Goal: Transaction & Acquisition: Purchase product/service

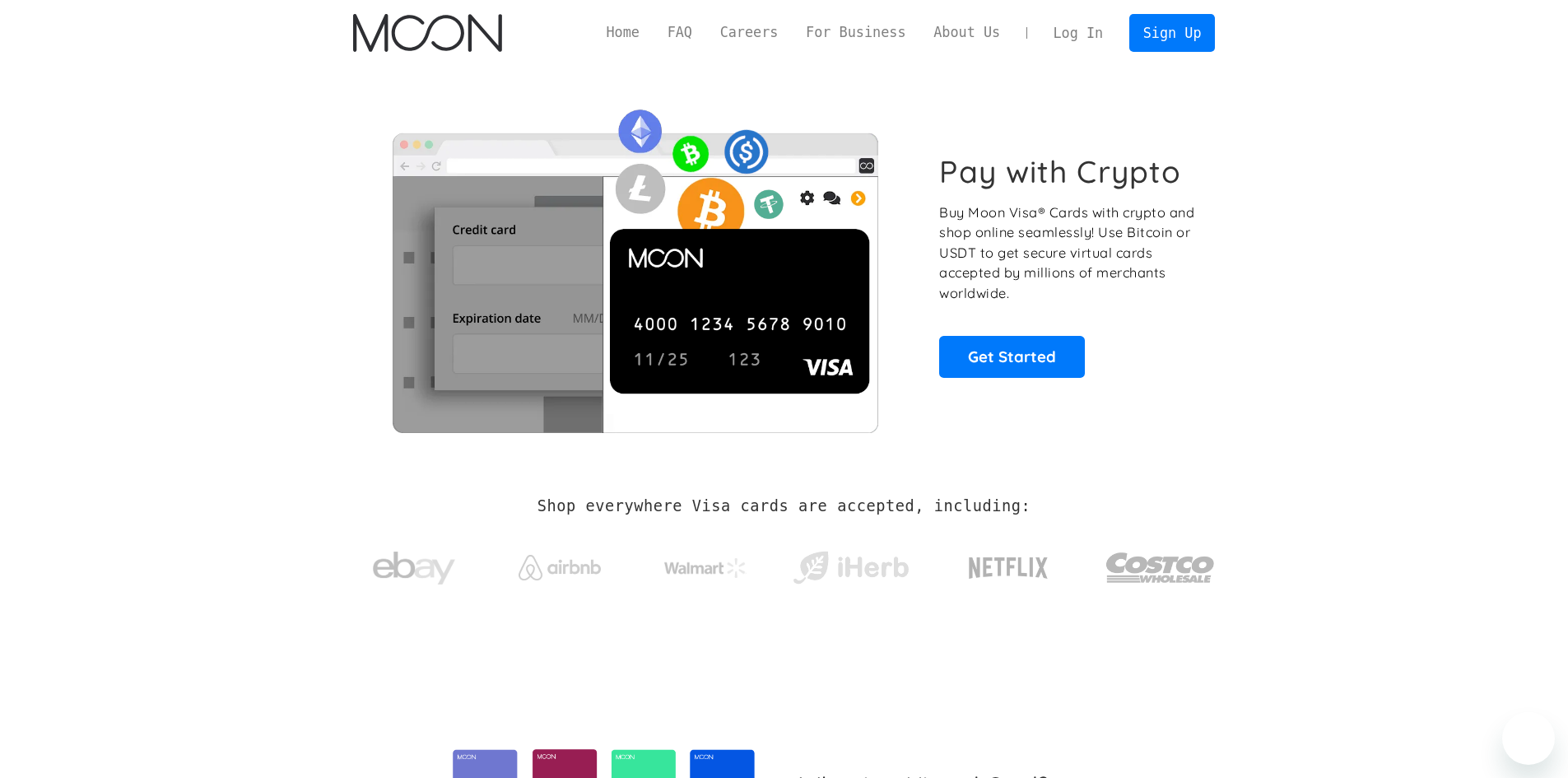
click at [1089, 30] on link "Log In" at bounding box center [1077, 33] width 77 height 36
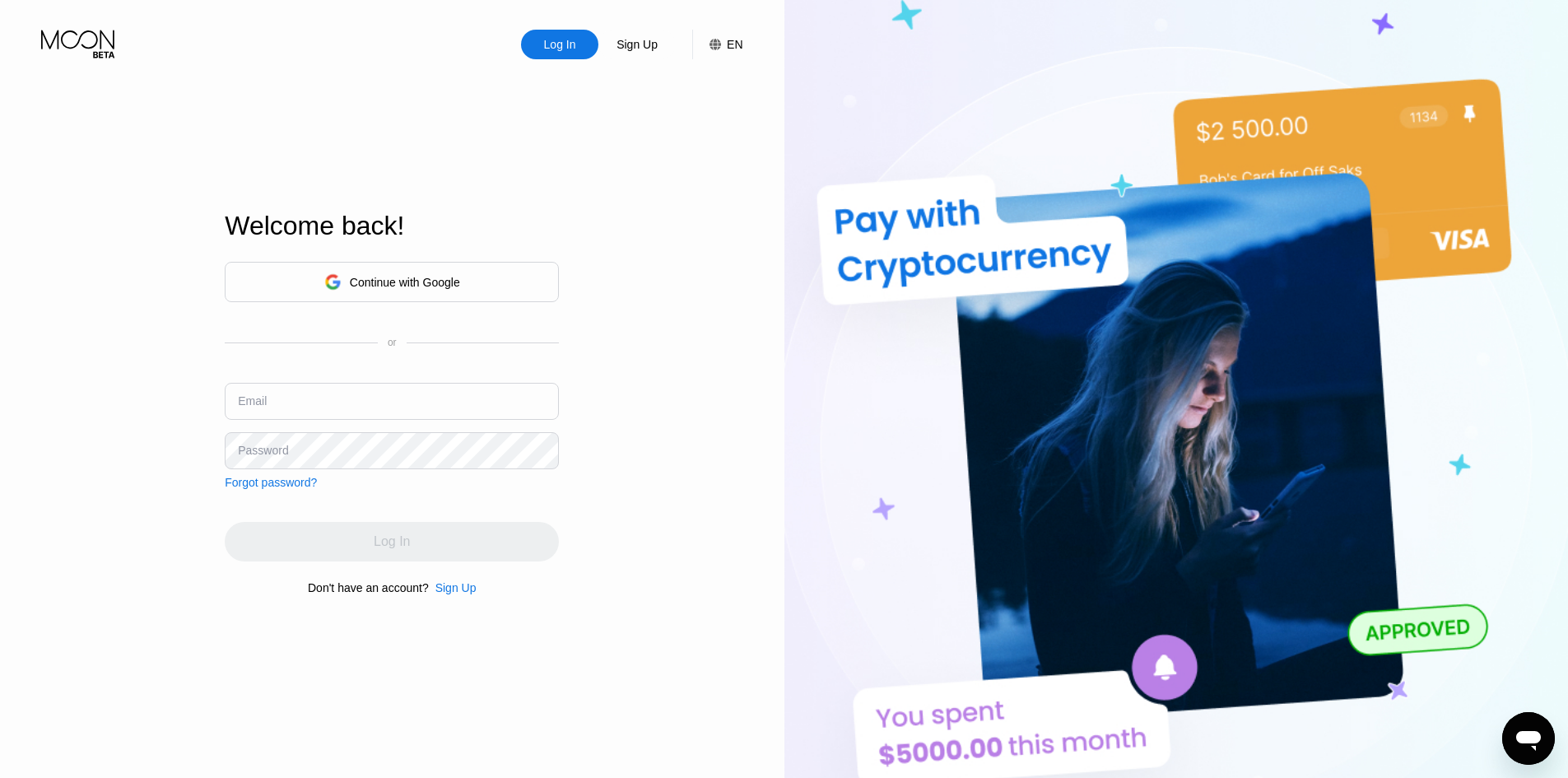
click at [375, 393] on input "text" at bounding box center [391, 401] width 334 height 37
paste input "Wildomail6"
type input "[EMAIL_ADDRESS][DOMAIN_NAME]"
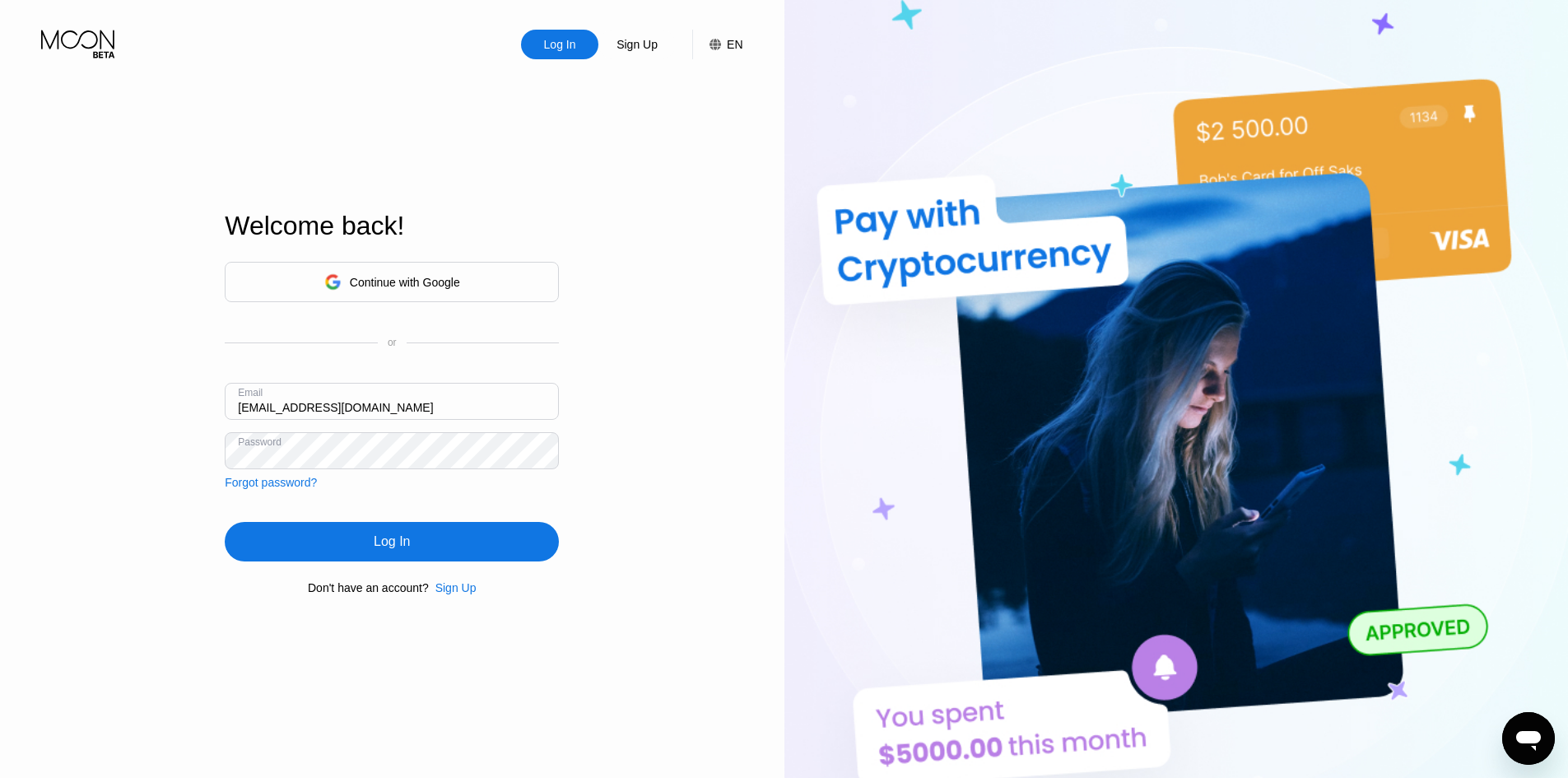
click at [466, 536] on div "Log In" at bounding box center [391, 541] width 334 height 39
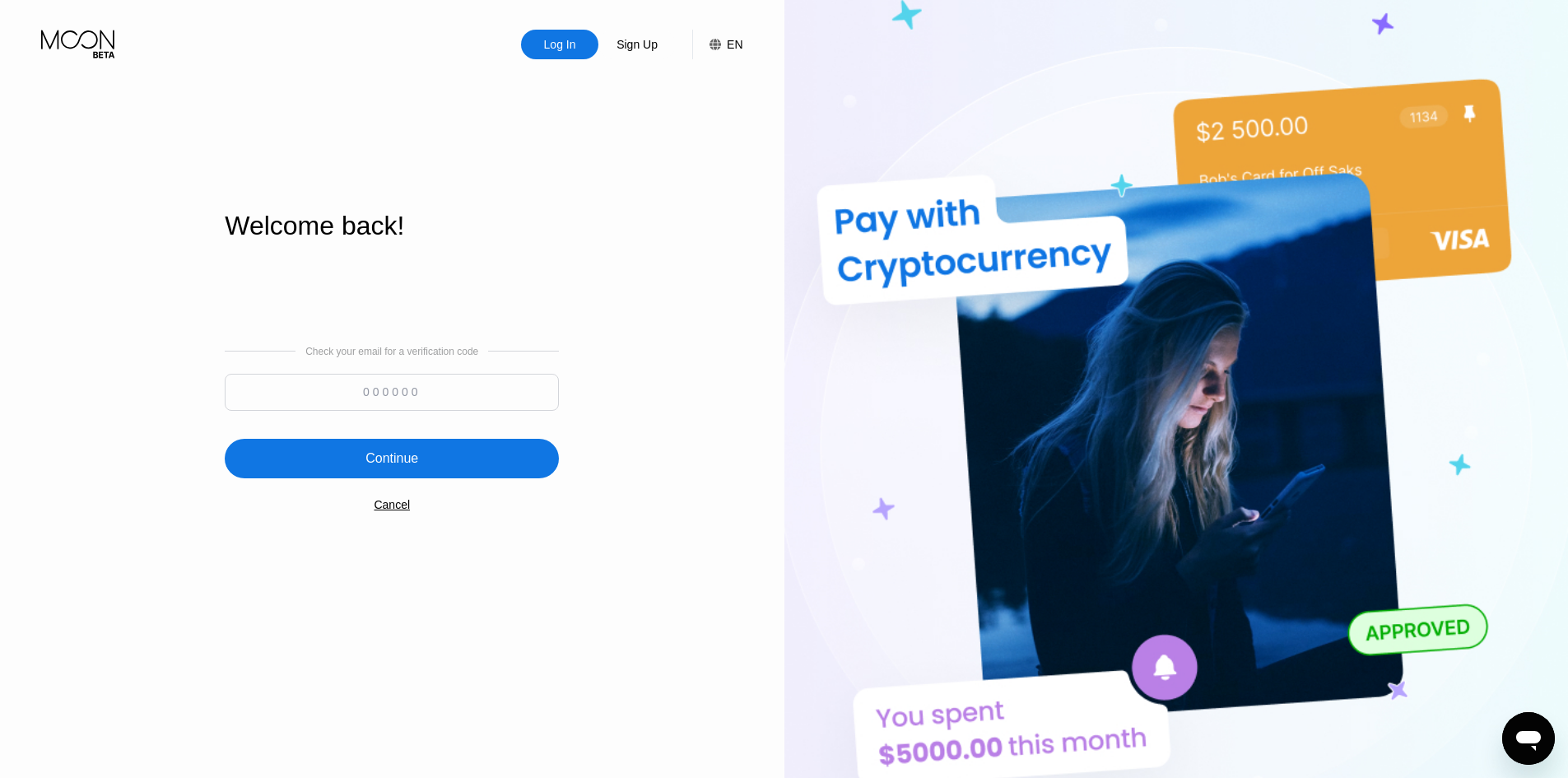
click at [383, 394] on input at bounding box center [391, 392] width 334 height 37
paste input "977061"
type input "977061"
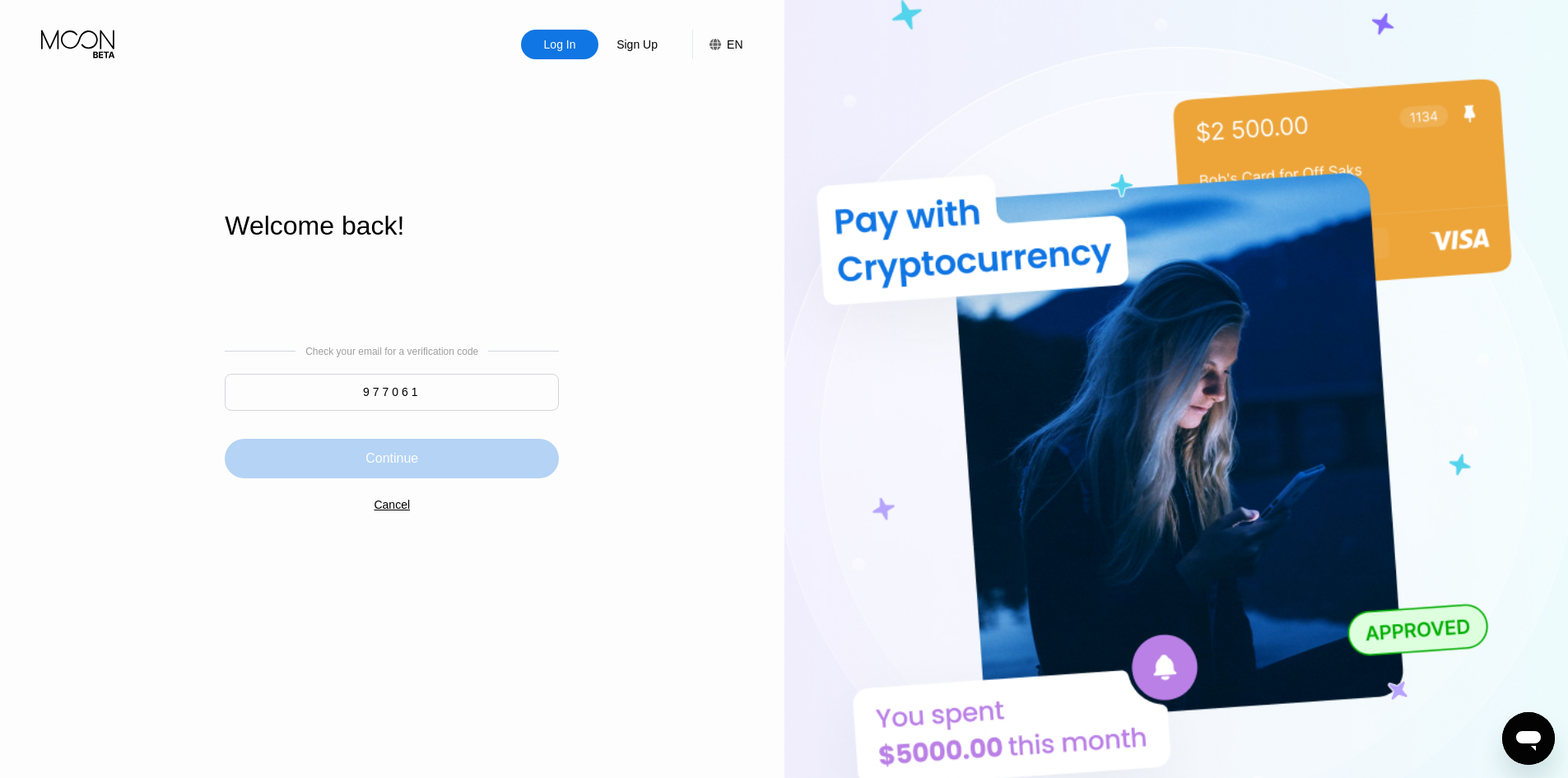
click at [391, 450] on div "Continue" at bounding box center [392, 459] width 53 height 16
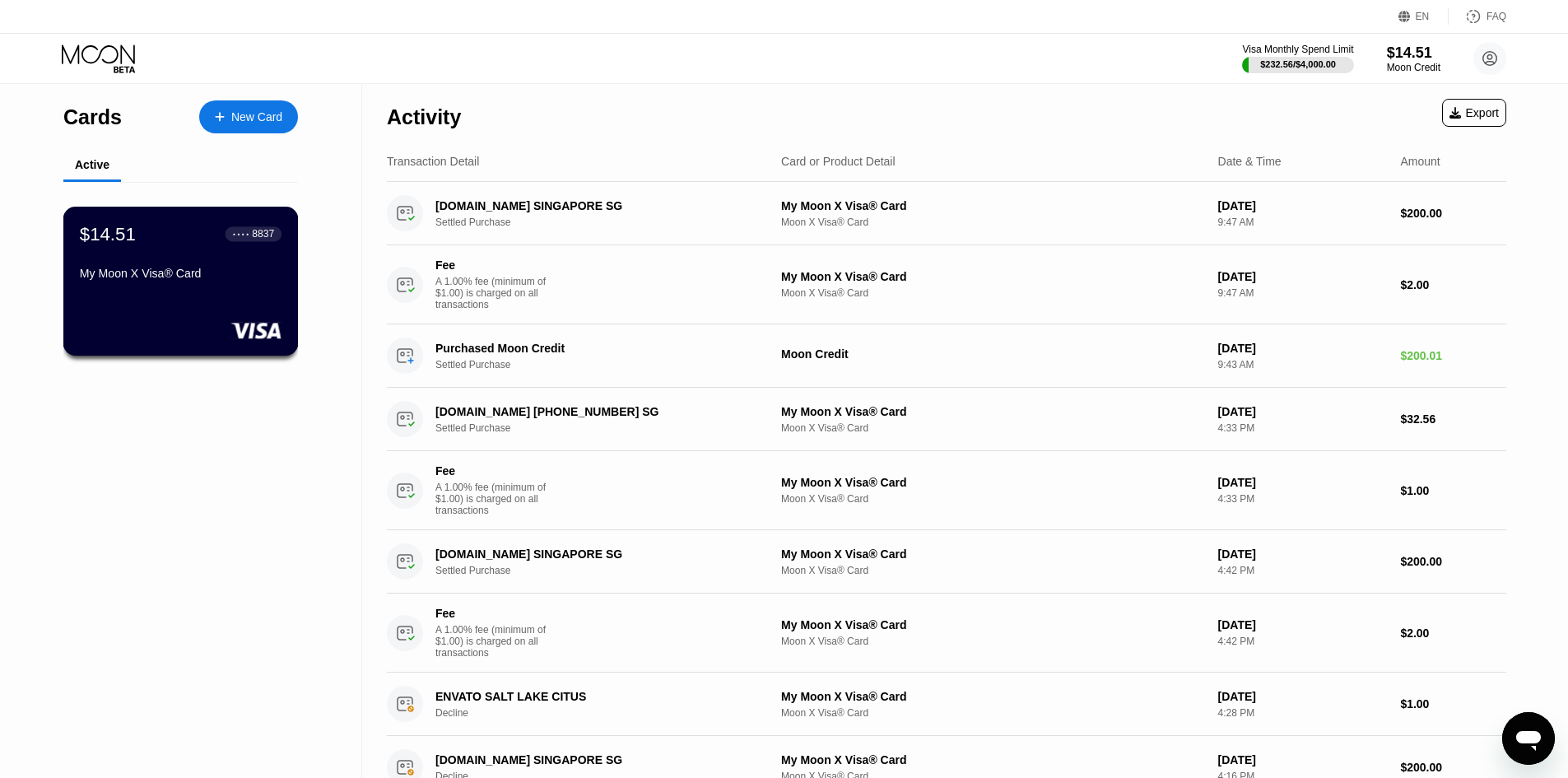
click at [123, 297] on div "$14.51 ● ● ● ● 8837 My Moon X Visa® Card" at bounding box center [181, 281] width 236 height 149
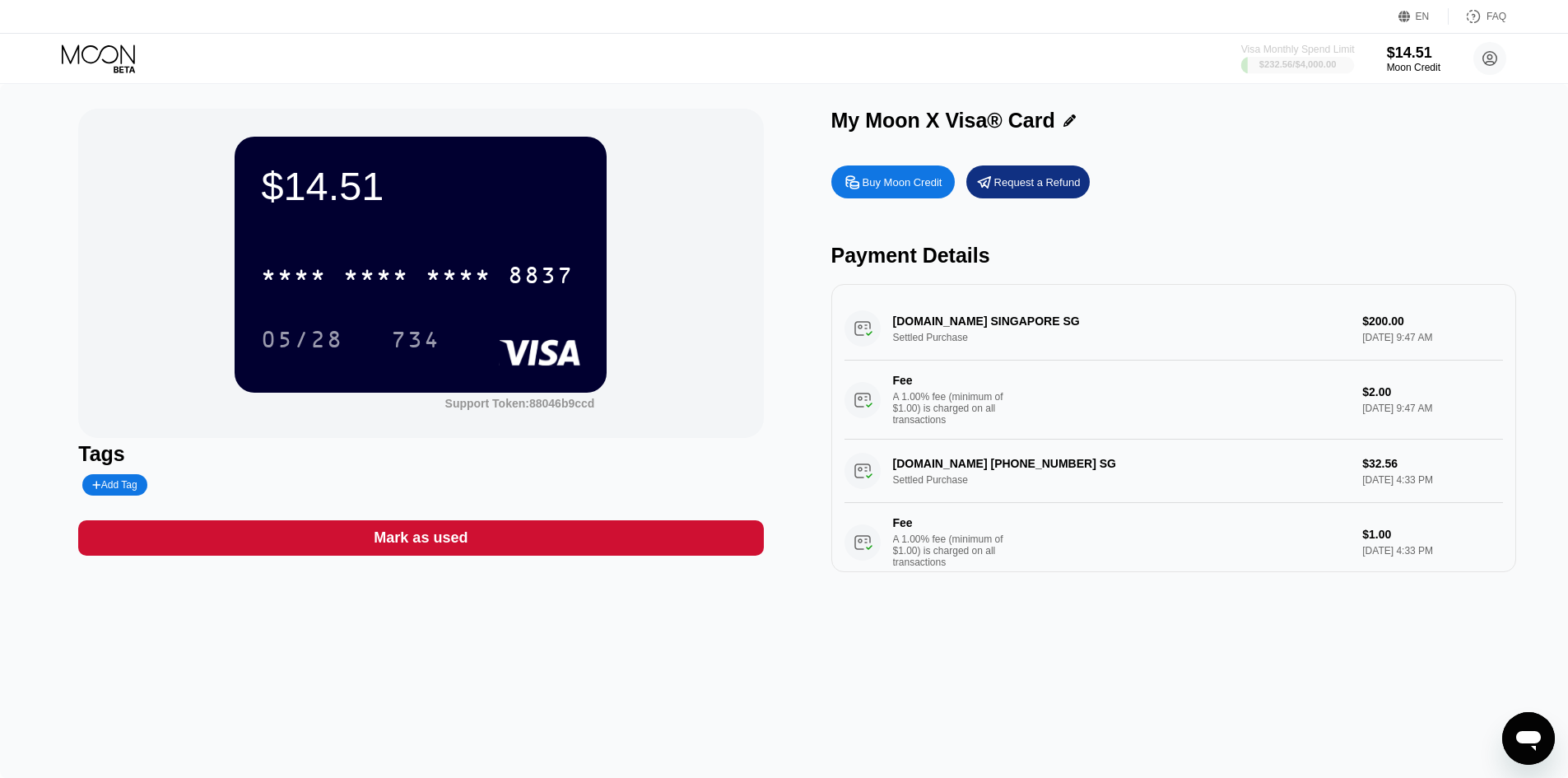
click at [1301, 49] on div "Visa Monthly Spend Limit" at bounding box center [1298, 49] width 114 height 12
click at [874, 189] on div "Buy Moon Credit" at bounding box center [903, 182] width 80 height 14
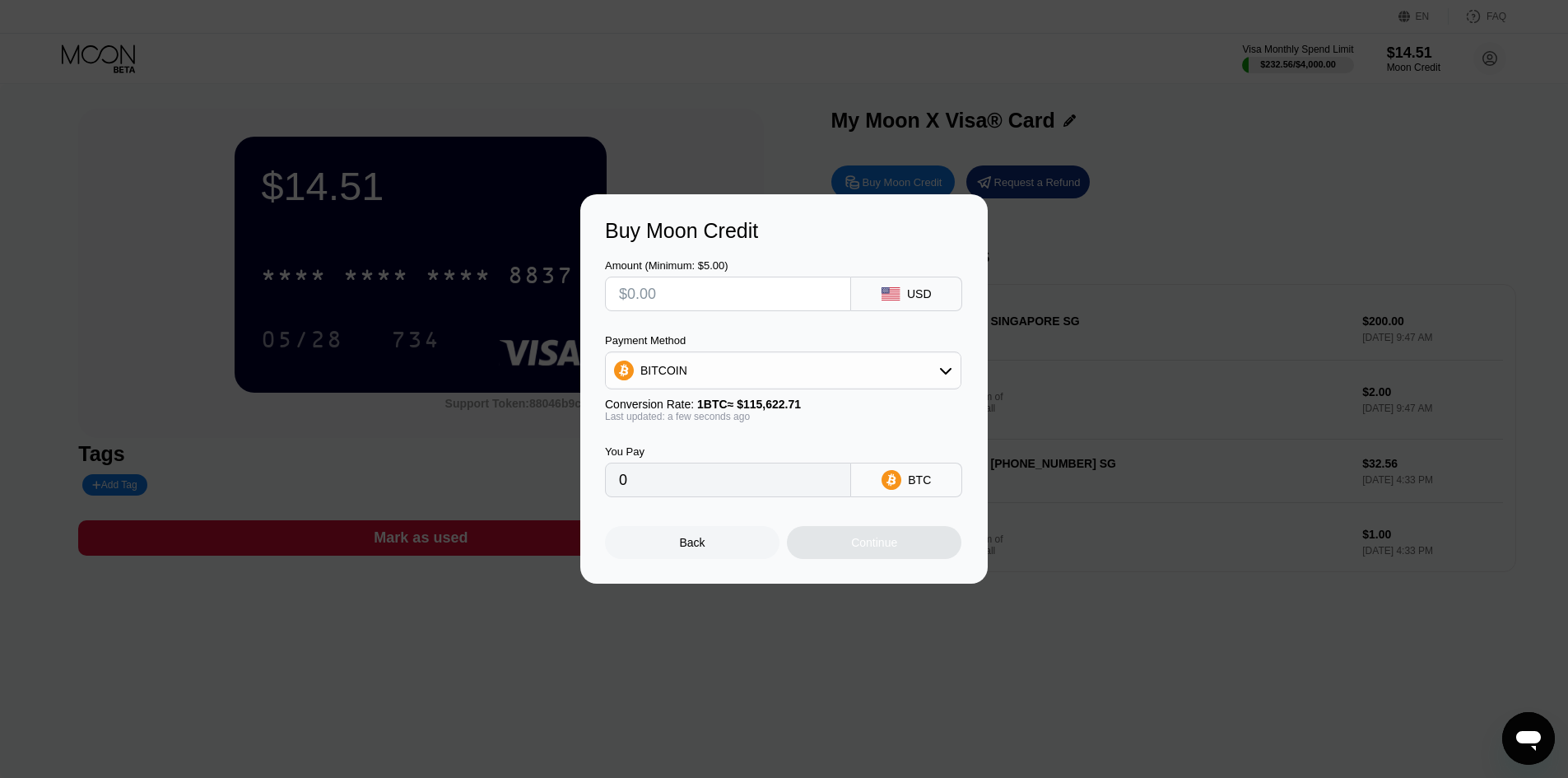
click at [733, 294] on input "text" at bounding box center [728, 294] width 218 height 33
type input "$2"
type input "0.00001730"
type input "0"
type input "$12"
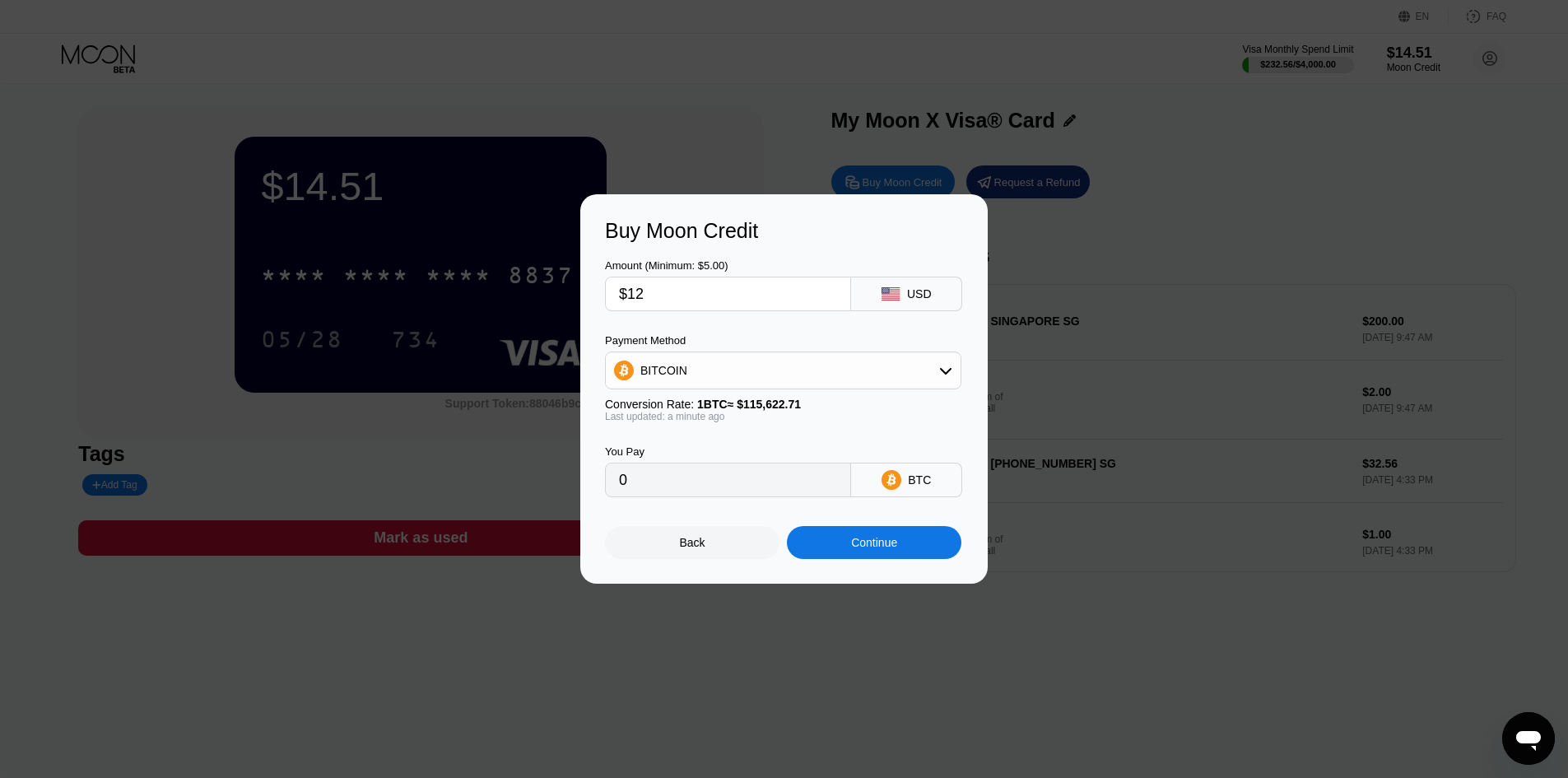
type input "0.00010379"
type input "$120"
type input "0.00103786"
type input "$120"
click at [758, 369] on div "BITCOIN" at bounding box center [784, 370] width 355 height 33
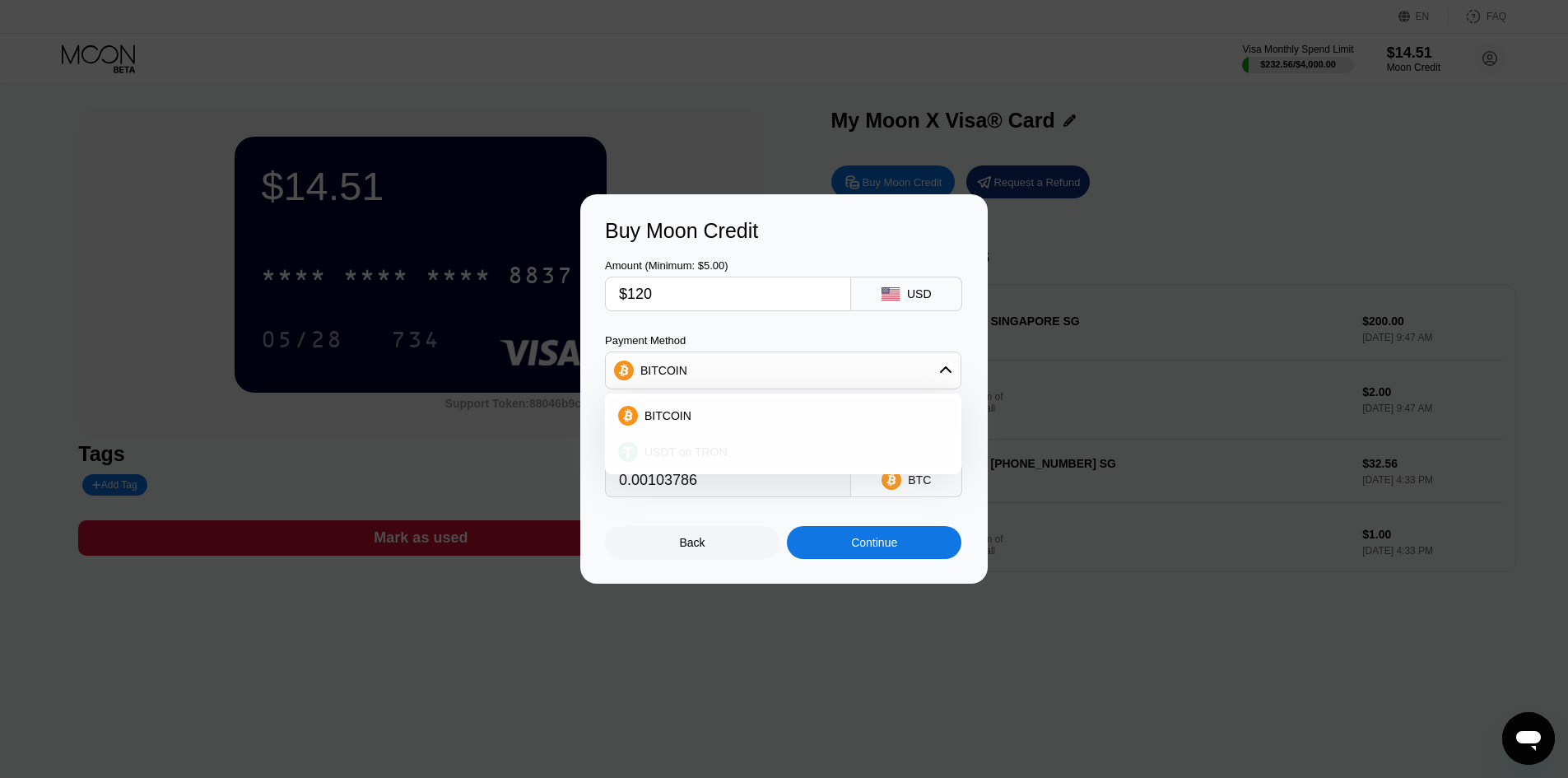
click at [725, 450] on div "USDT on TRON" at bounding box center [793, 451] width 310 height 13
type input "121.21"
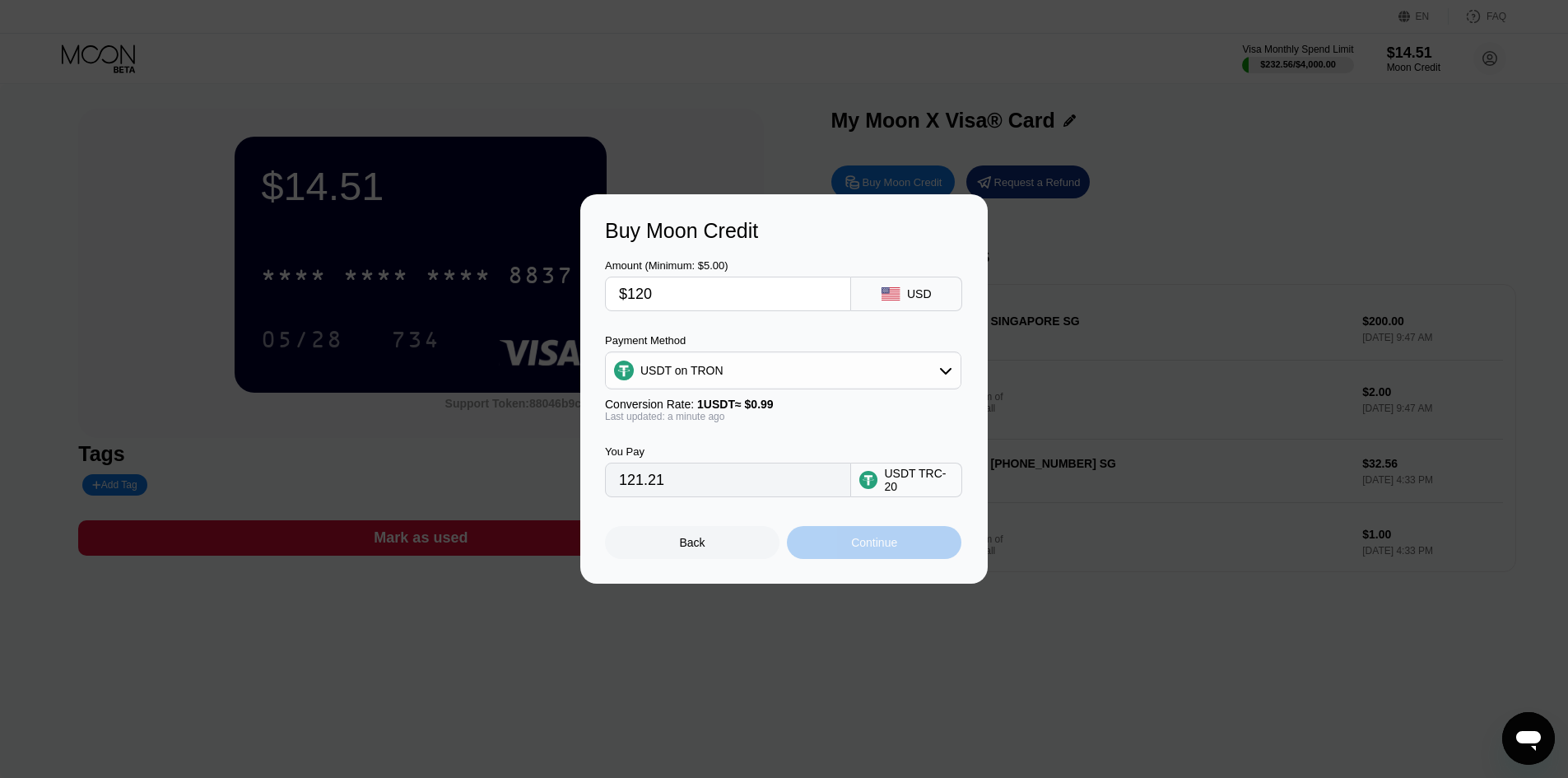
click at [846, 555] on div "Continue" at bounding box center [875, 542] width 175 height 33
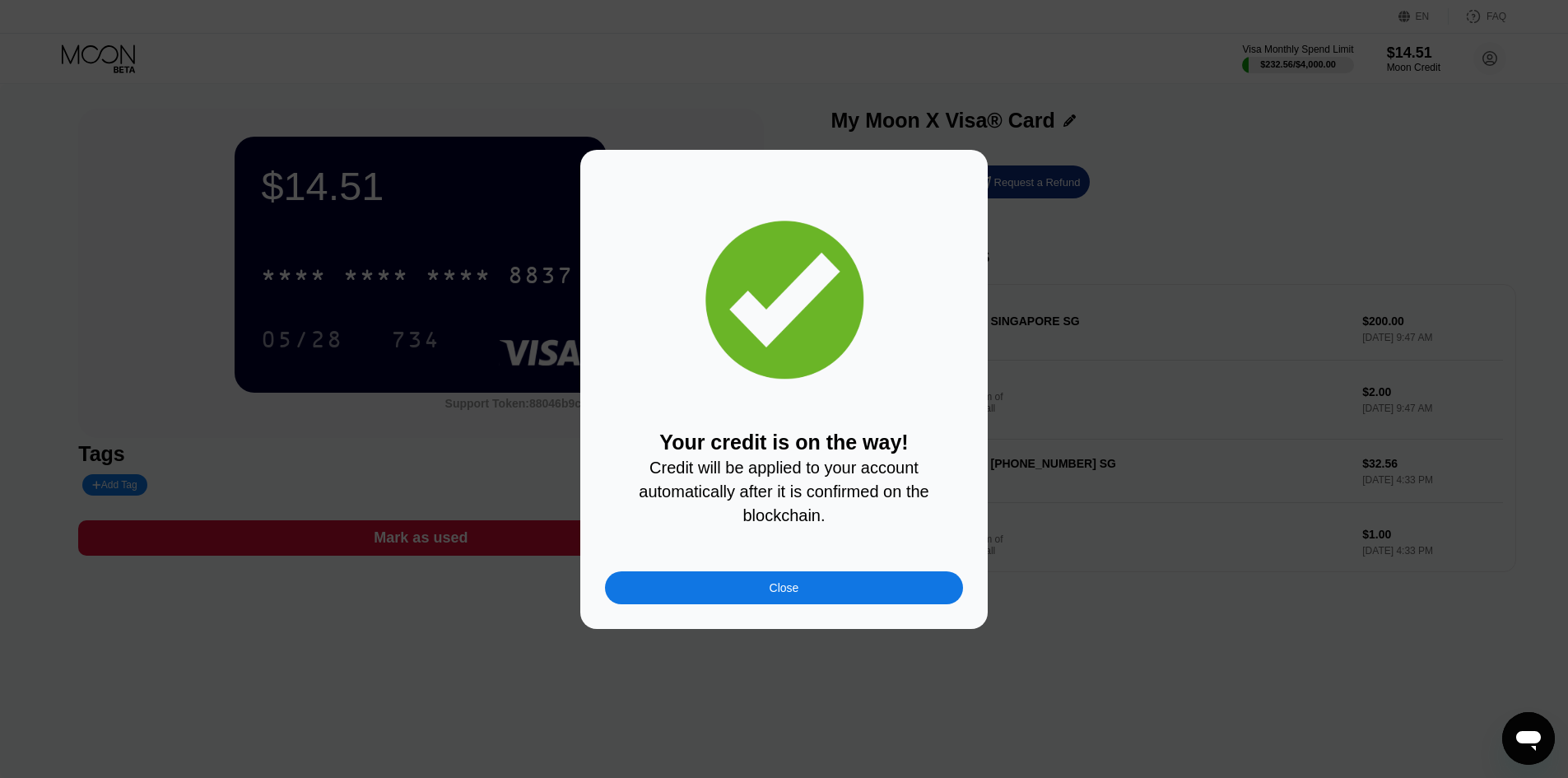
click at [835, 584] on div "Close" at bounding box center [784, 588] width 358 height 33
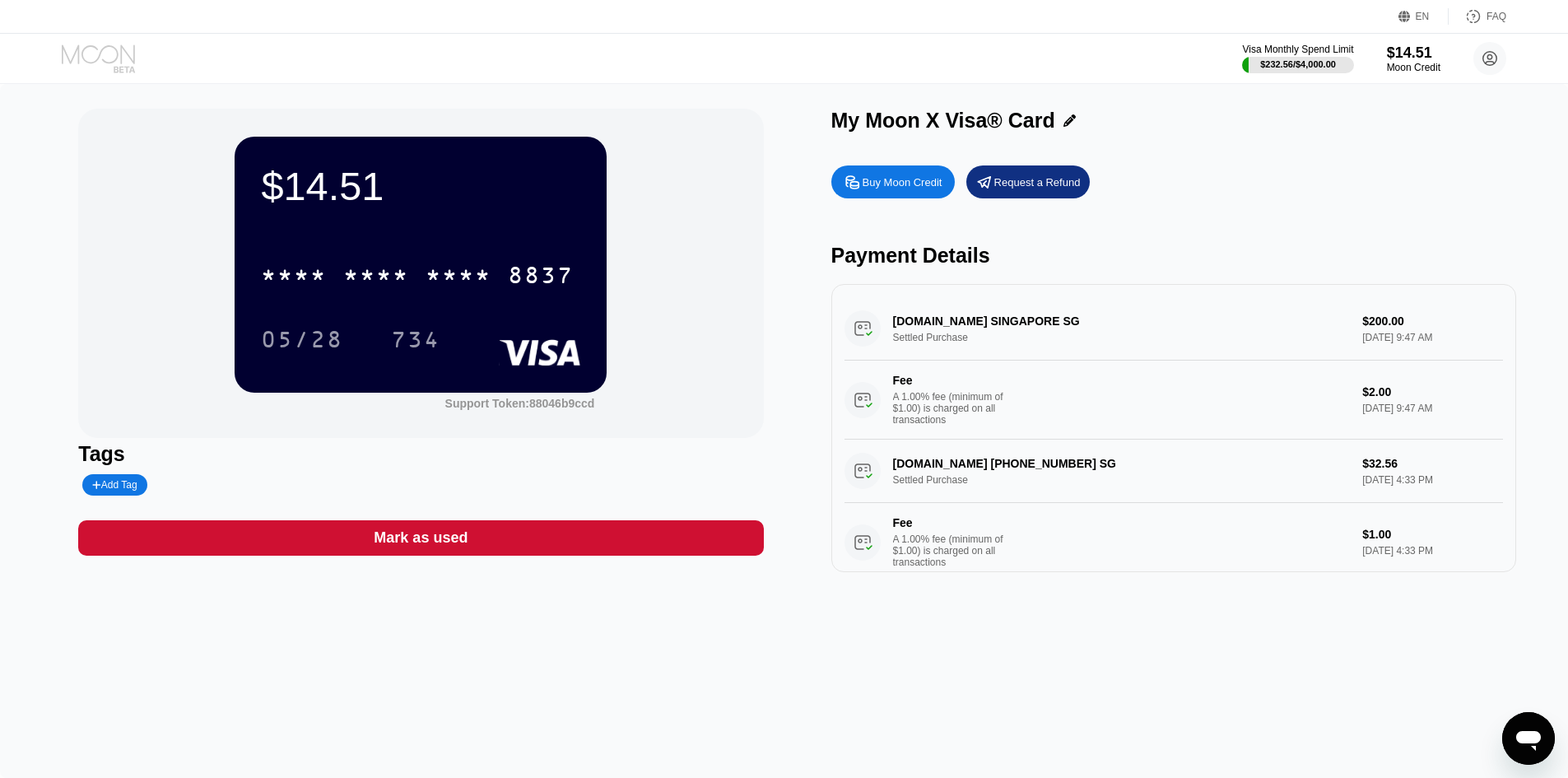
click at [107, 60] on icon at bounding box center [100, 59] width 76 height 29
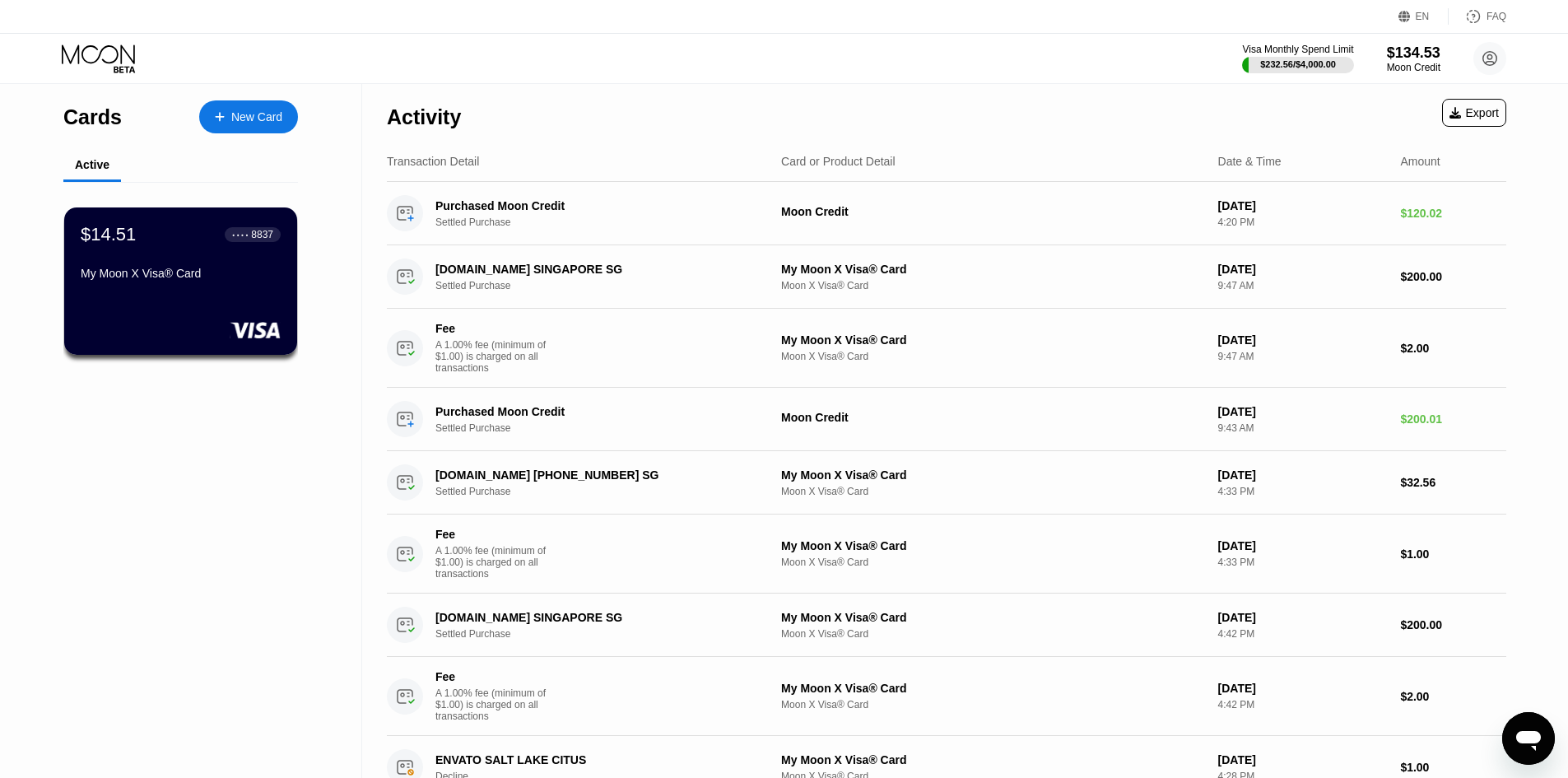
click at [217, 278] on div "My Moon X Visa® Card" at bounding box center [181, 273] width 200 height 13
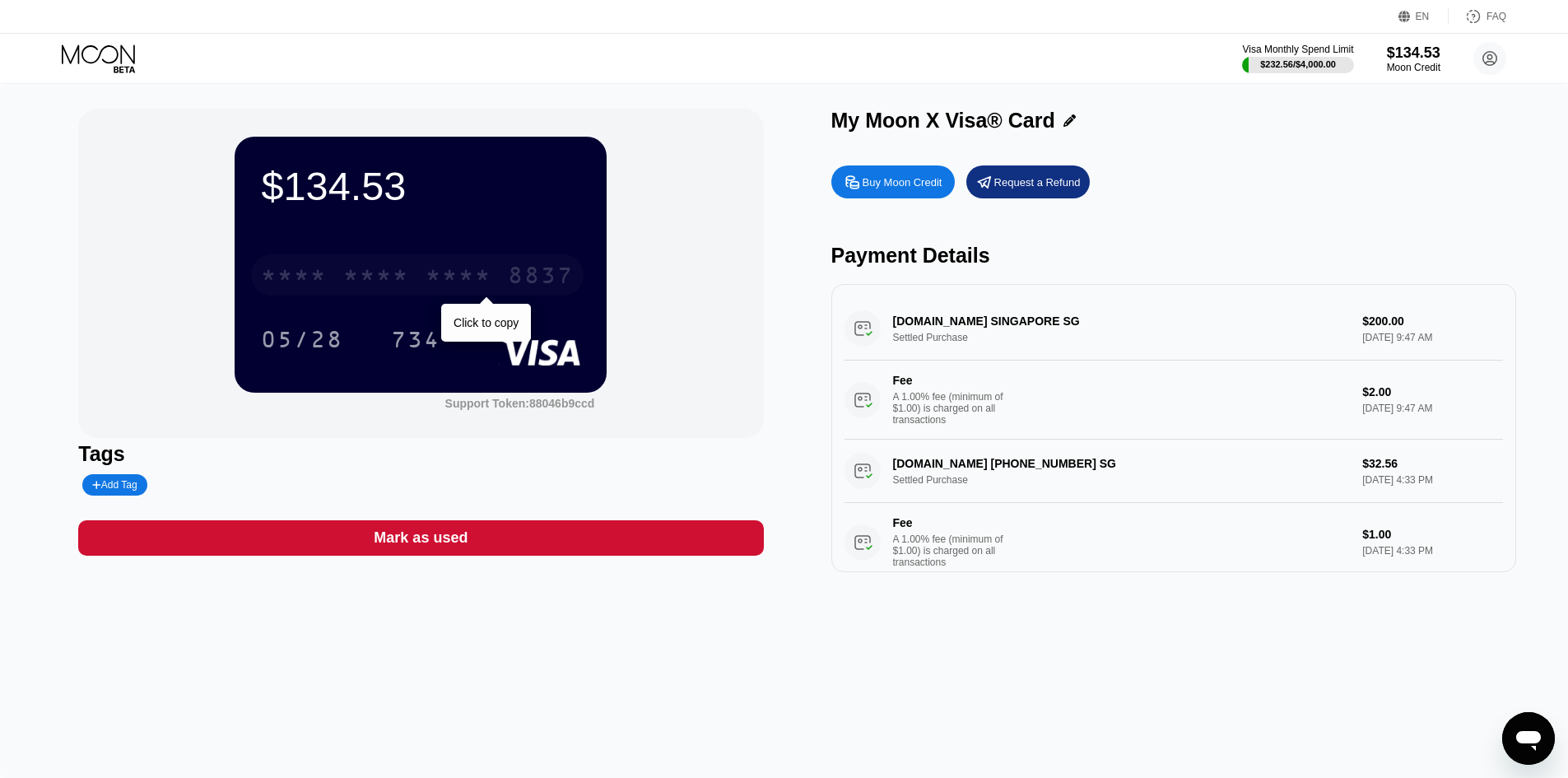
click at [412, 277] on div "* * * * * * * * * * * * 8837" at bounding box center [417, 274] width 332 height 41
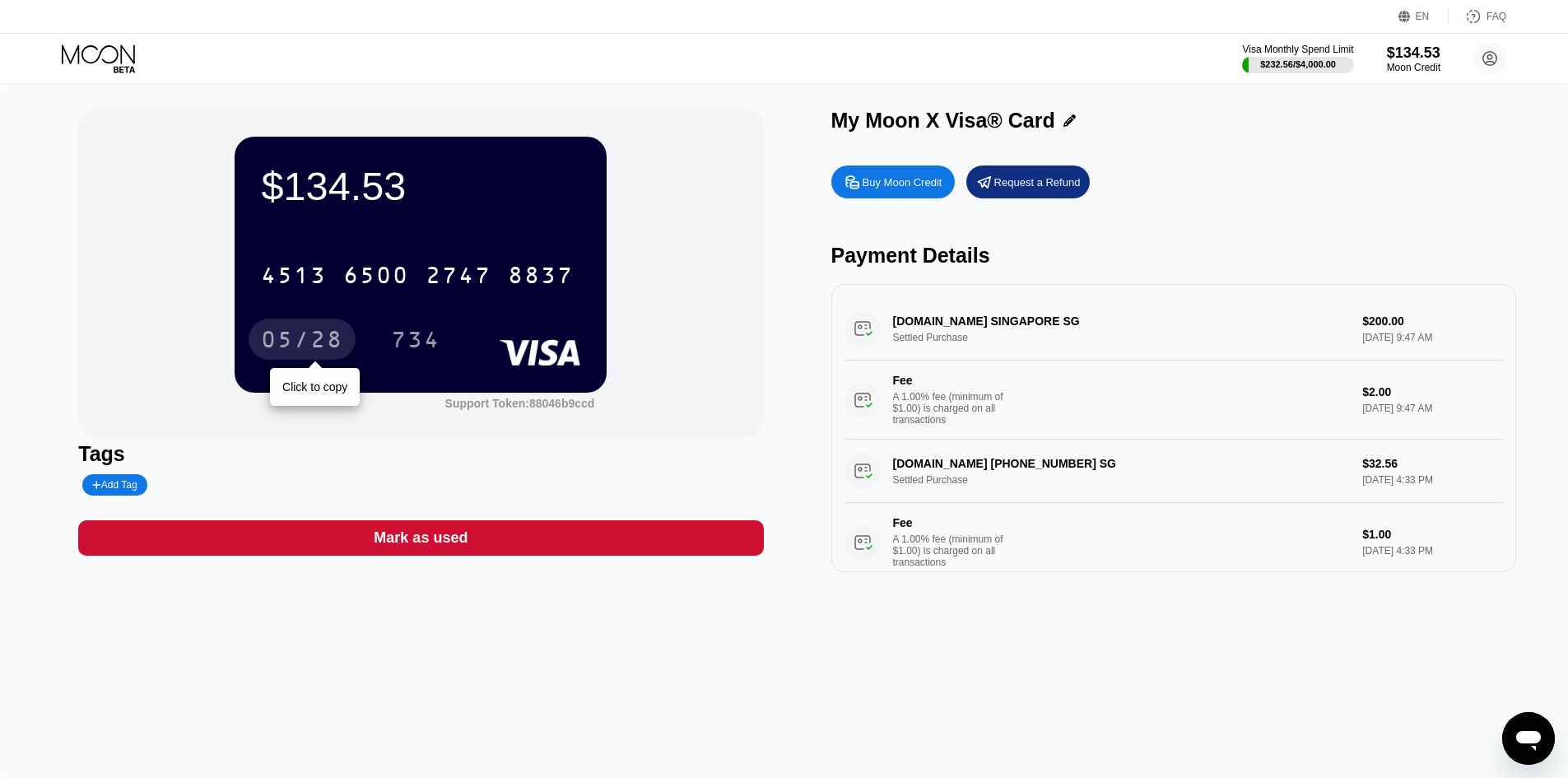
click at [317, 331] on div "05/28" at bounding box center [302, 341] width 82 height 26
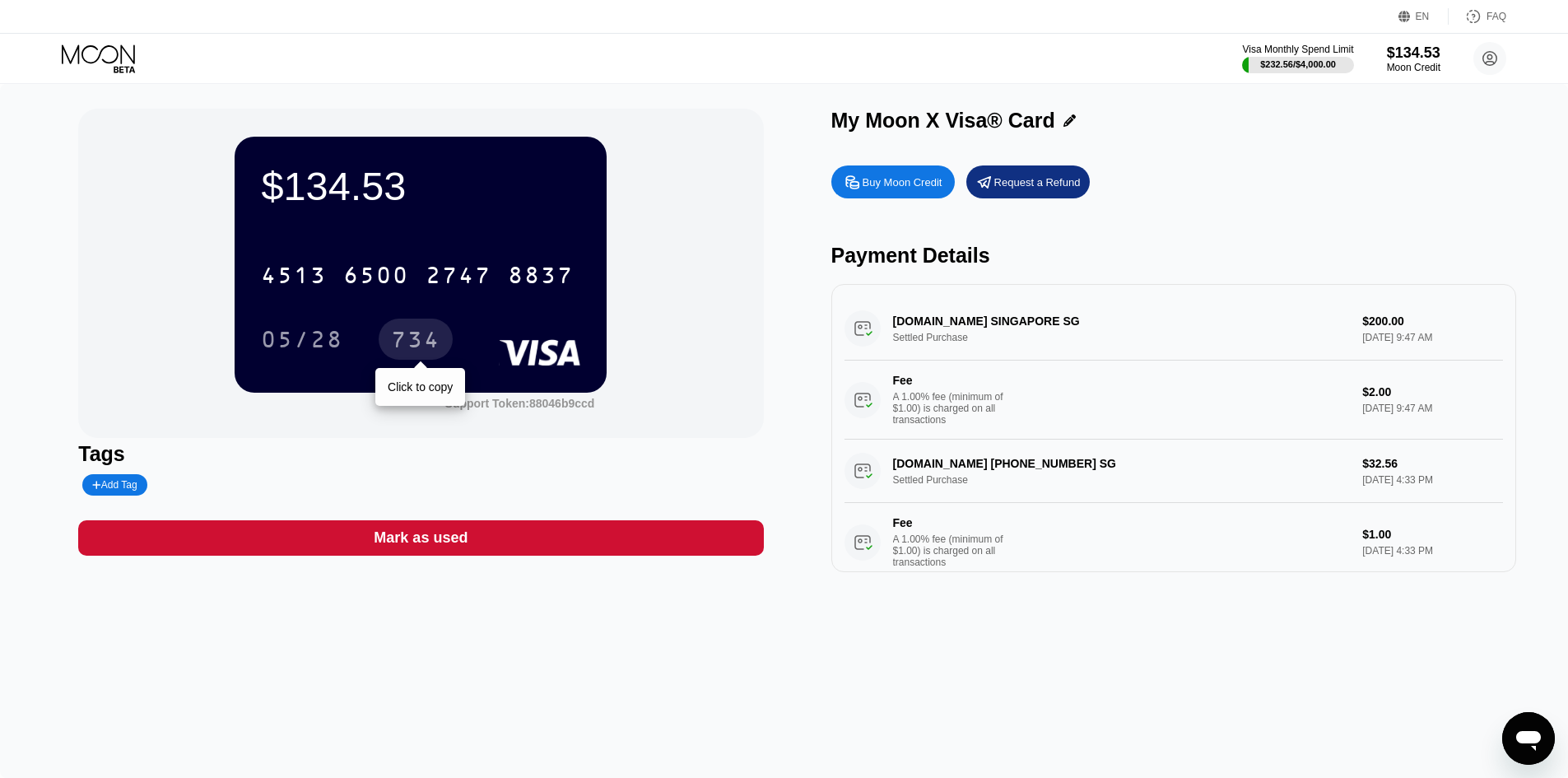
click at [398, 323] on div "734" at bounding box center [415, 338] width 74 height 41
